Goal: Task Accomplishment & Management: Manage account settings

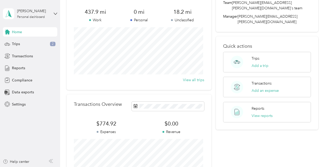
scroll to position [35, 0]
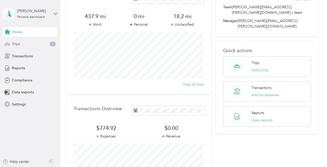
click at [26, 44] on div "Trips 2" at bounding box center [30, 43] width 54 height 9
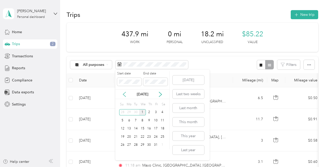
click at [126, 95] on icon at bounding box center [124, 94] width 5 height 5
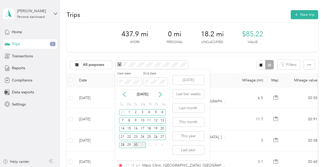
click at [136, 147] on div "30" at bounding box center [135, 145] width 7 height 6
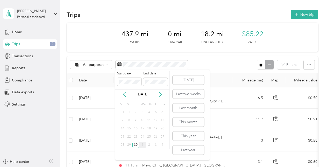
click at [214, 63] on div "All purposes Filters" at bounding box center [193, 64] width 252 height 17
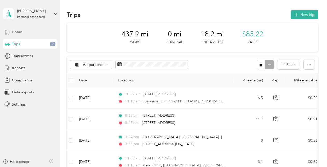
click at [20, 33] on span "Home" at bounding box center [17, 31] width 10 height 5
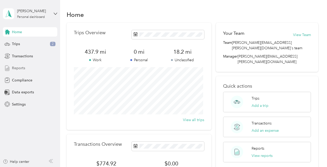
click at [22, 68] on span "Reports" at bounding box center [18, 67] width 13 height 5
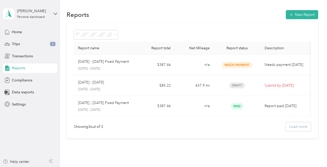
click at [239, 65] on span "Needs Payment" at bounding box center [237, 65] width 31 height 6
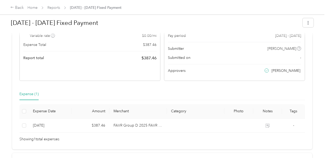
scroll to position [65, 0]
click at [308, 21] on button "button" at bounding box center [308, 22] width 11 height 9
click at [221, 28] on h1 "[DATE] - [DATE] Fixed Payment" at bounding box center [155, 23] width 288 height 12
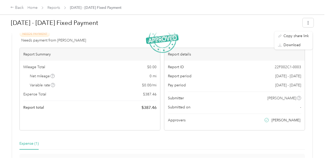
scroll to position [0, 0]
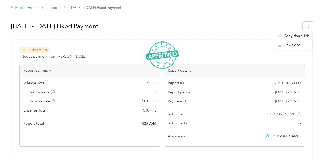
click at [17, 11] on div "Back" at bounding box center [16, 8] width 13 height 6
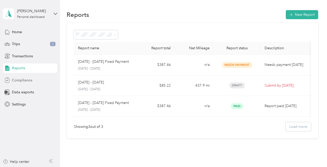
click at [24, 80] on span "Compliance" at bounding box center [22, 79] width 20 height 5
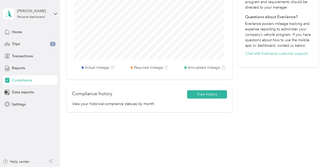
scroll to position [221, 0]
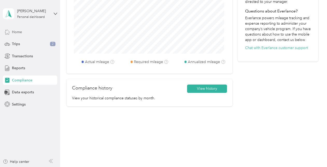
click at [23, 32] on div "Home" at bounding box center [30, 31] width 54 height 9
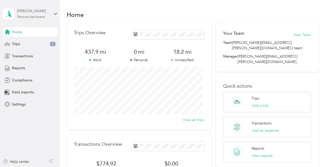
click at [41, 14] on div "[PERSON_NAME] Personal dashboard" at bounding box center [33, 13] width 32 height 10
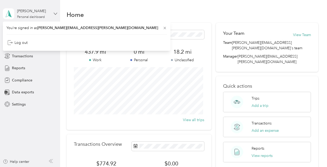
click at [55, 12] on icon at bounding box center [56, 14] width 4 height 4
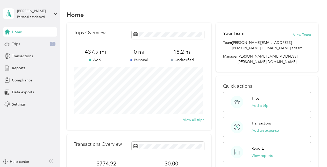
click at [33, 42] on div "Trips 2" at bounding box center [30, 43] width 54 height 9
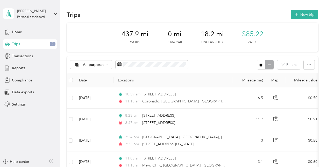
click at [212, 36] on span "18.2 mi" at bounding box center [212, 34] width 23 height 8
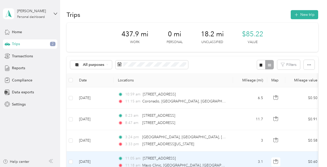
click at [212, 37] on span "18.2 mi" at bounding box center [212, 34] width 23 height 8
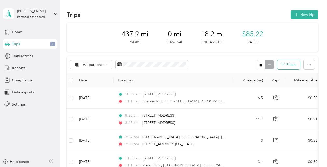
click at [289, 64] on button "Filters" at bounding box center [288, 65] width 23 height 10
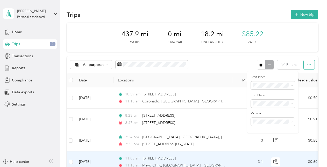
click at [310, 67] on button "button" at bounding box center [309, 65] width 11 height 10
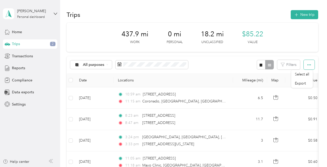
click at [310, 66] on button "button" at bounding box center [309, 65] width 11 height 10
click at [212, 35] on span "18.2 mi" at bounding box center [212, 34] width 23 height 8
click at [217, 38] on div "18.2 mi Unclassified" at bounding box center [212, 37] width 23 height 15
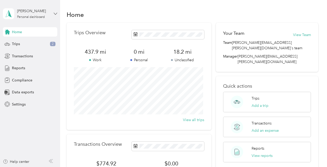
click at [56, 14] on icon at bounding box center [55, 14] width 3 height 2
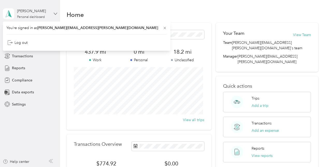
click at [56, 14] on icon at bounding box center [55, 14] width 3 height 2
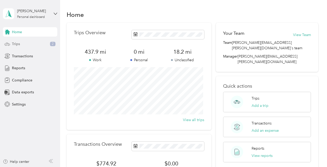
click at [21, 44] on div "Trips 2" at bounding box center [30, 43] width 54 height 9
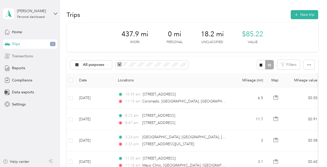
click at [30, 54] on span "Transactions" at bounding box center [22, 55] width 21 height 5
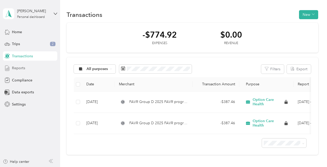
click at [26, 68] on div "Reports" at bounding box center [30, 67] width 54 height 9
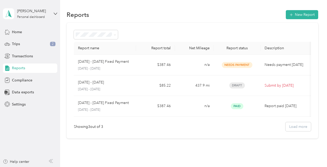
click at [277, 88] on td "Submit by [DATE]" at bounding box center [286, 85] width 52 height 21
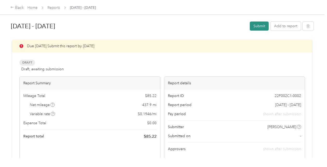
click at [258, 27] on button "Submit" at bounding box center [259, 25] width 19 height 9
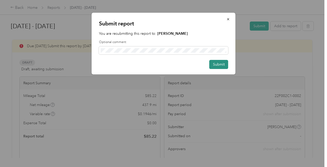
click at [223, 62] on button "Submit" at bounding box center [218, 64] width 19 height 9
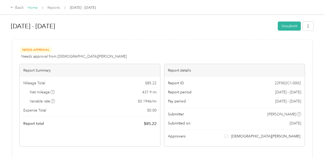
click at [32, 8] on link "Home" at bounding box center [32, 7] width 10 height 4
